Goal: Navigation & Orientation: Find specific page/section

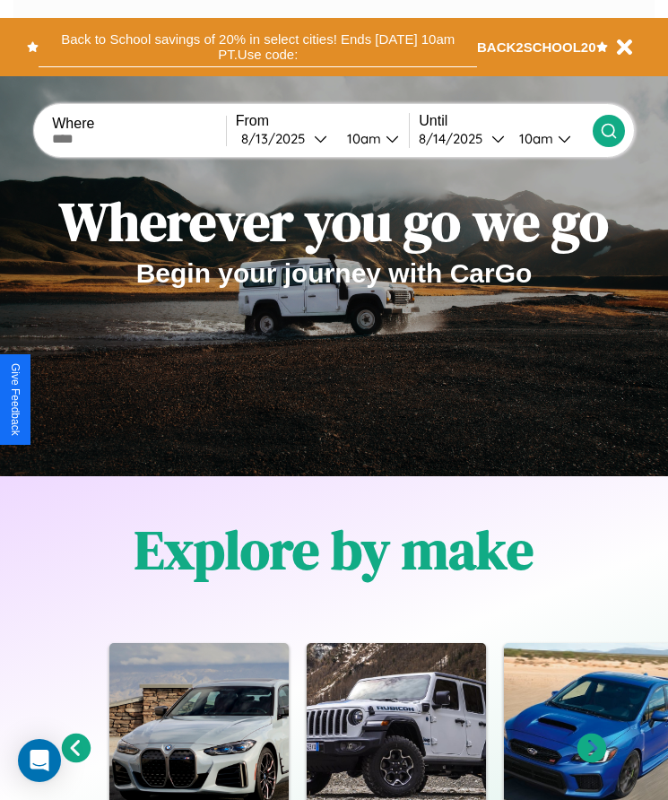
click at [257, 47] on button "Back to School savings of 20% in select cities! Ends [DATE] 10am PT. Use code:" at bounding box center [258, 47] width 438 height 40
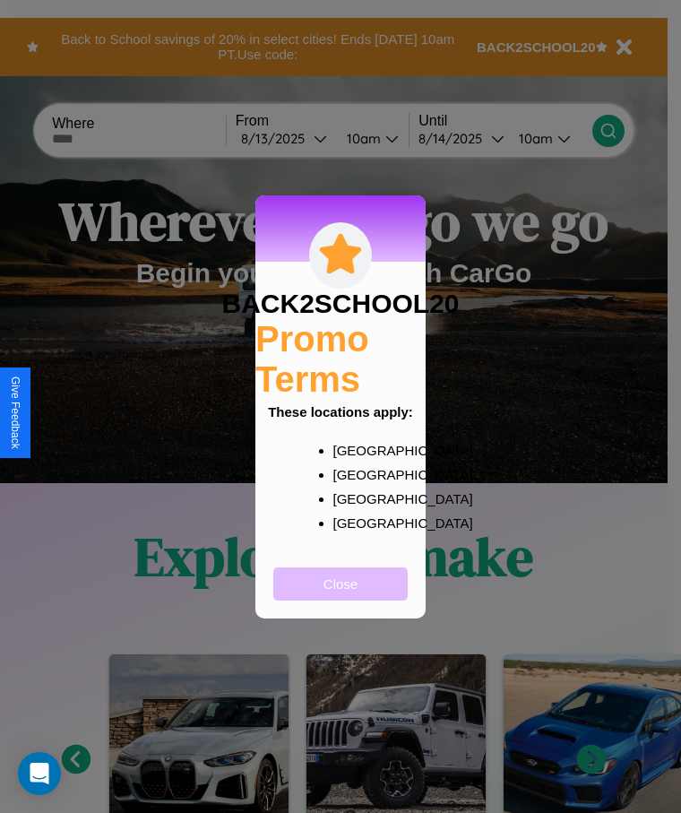
click at [341, 595] on button "Close" at bounding box center [340, 583] width 134 height 33
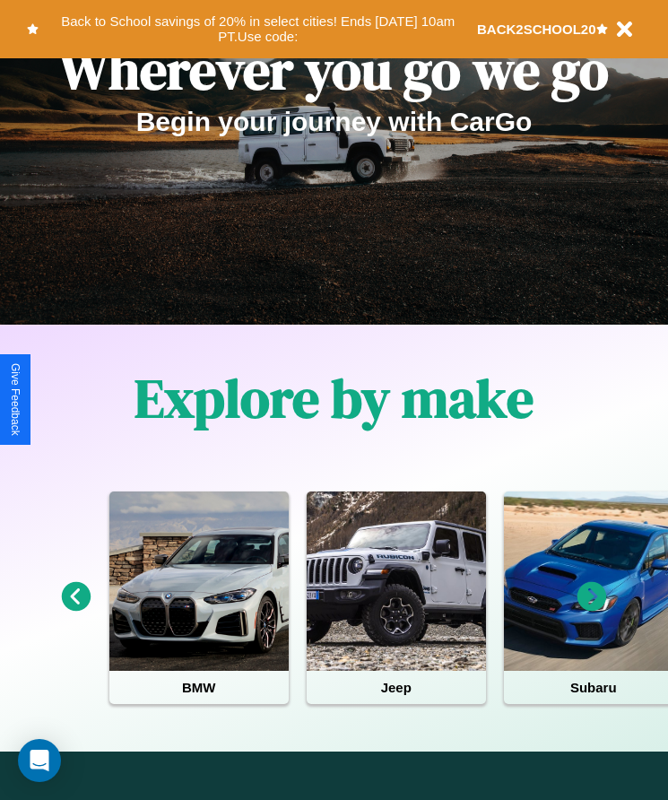
scroll to position [732, 0]
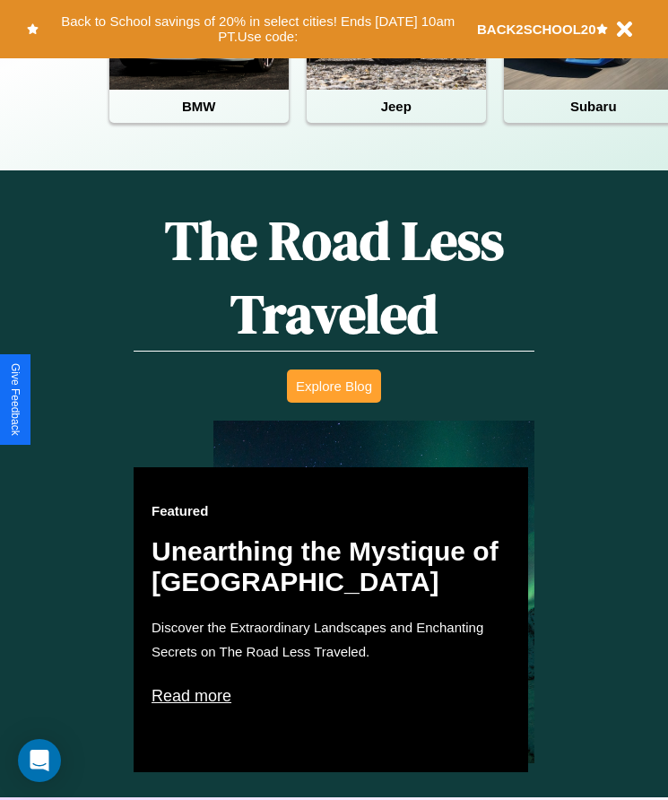
click at [333, 399] on button "Explore Blog" at bounding box center [334, 385] width 94 height 33
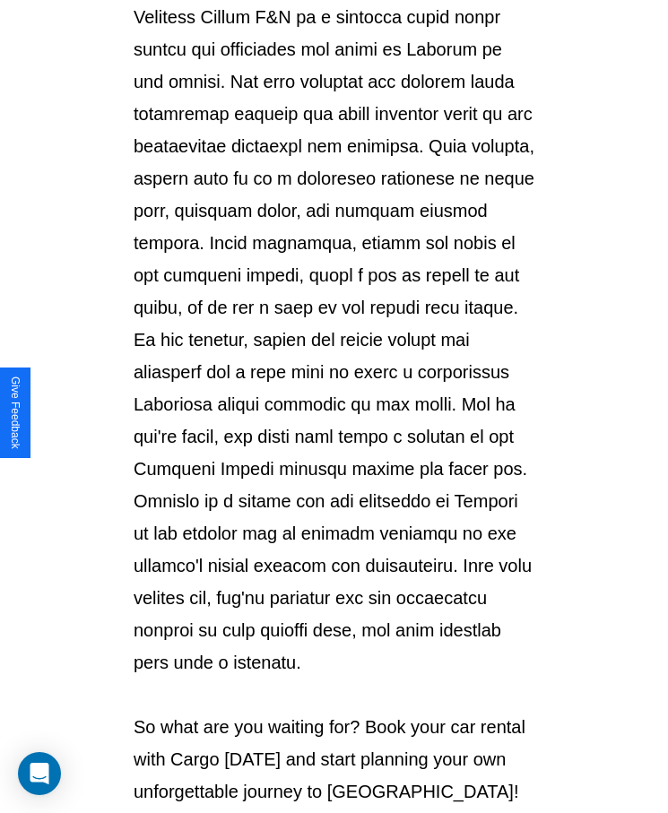
scroll to position [1894, 0]
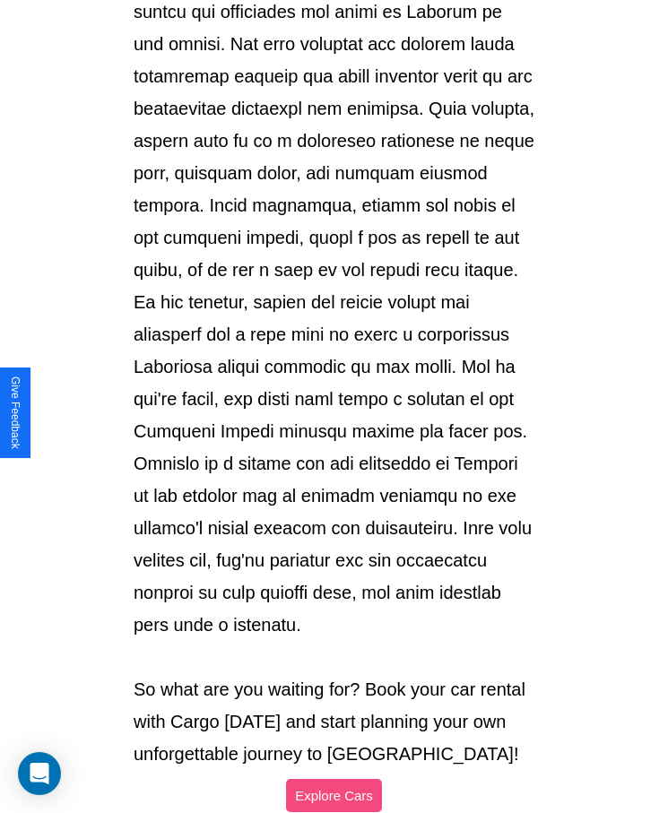
click at [333, 779] on button "Explore Cars" at bounding box center [334, 795] width 96 height 33
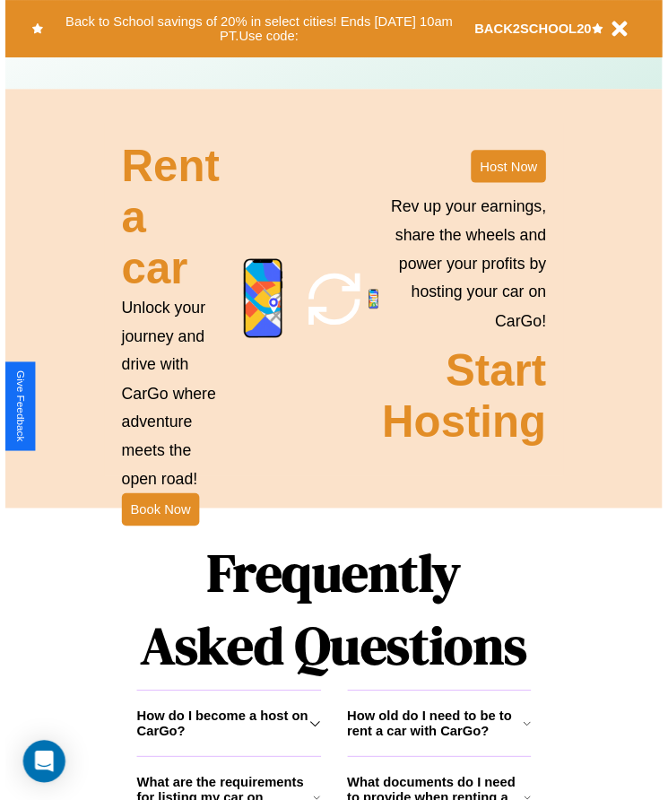
scroll to position [732, 0]
